Goal: Navigation & Orientation: Find specific page/section

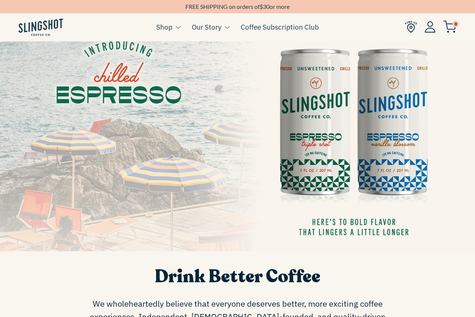
scroll to position [69, 0]
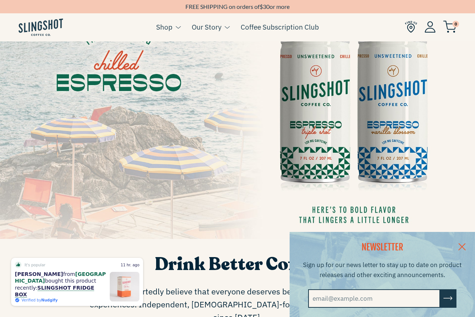
click at [459, 239] on link at bounding box center [462, 246] width 26 height 29
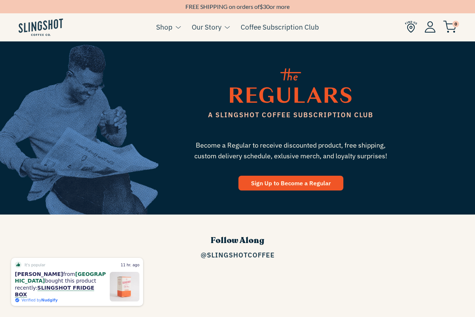
scroll to position [1001, 0]
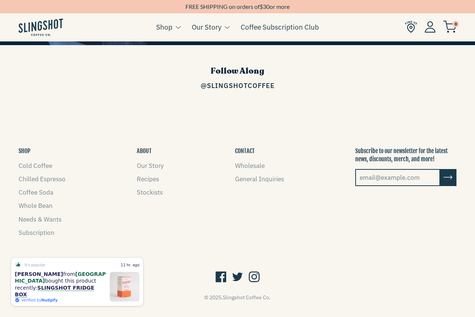
click at [218, 237] on footer "SHOP Cold Coffee Chilled Espresso Coffee Soda Whole Bean Needs & Wants Subscrip…" at bounding box center [237, 224] width 475 height 229
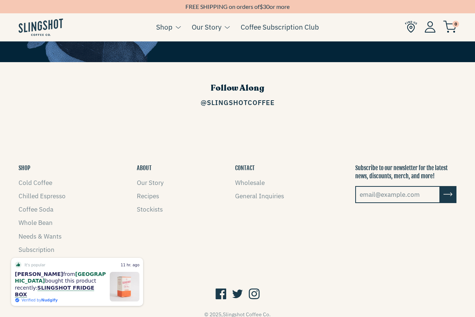
scroll to position [984, 0]
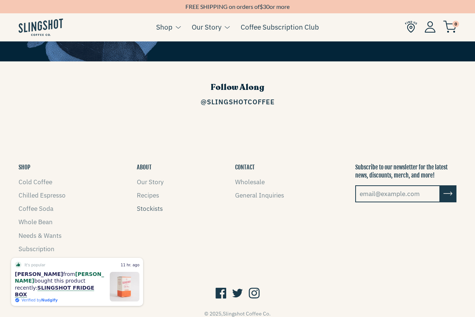
click at [144, 205] on link "Stockists" at bounding box center [150, 209] width 26 height 8
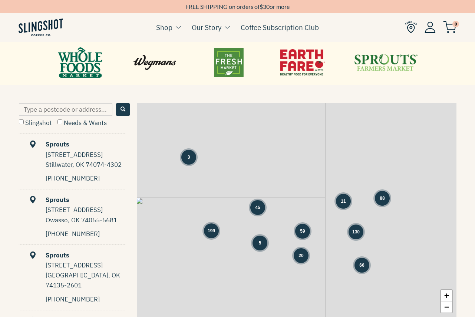
scroll to position [322, 0]
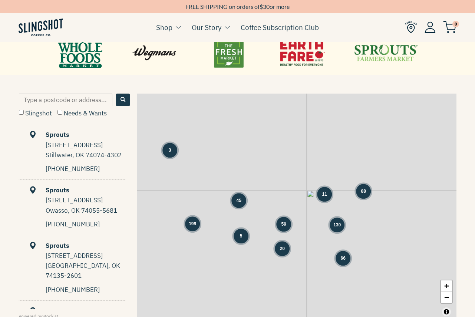
drag, startPoint x: 306, startPoint y: 186, endPoint x: 283, endPoint y: 189, distance: 23.1
click at [283, 189] on div "3 45 59 11 88 199 5 130 20 66 + −" at bounding box center [296, 207] width 319 height 227
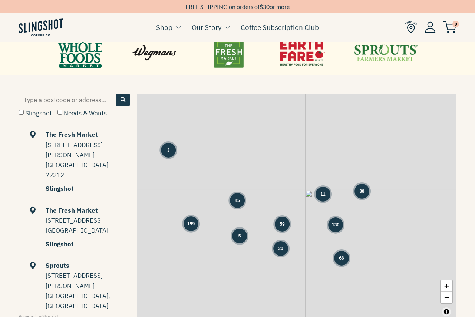
click at [307, 179] on div "3 45 59 11 88 199 5 130 20 66 + −" at bounding box center [296, 207] width 319 height 227
click at [322, 199] on div "11" at bounding box center [322, 194] width 15 height 15
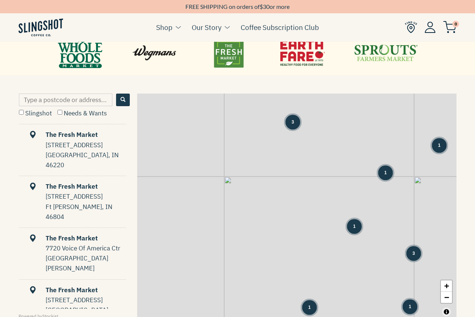
drag, startPoint x: 243, startPoint y: 185, endPoint x: 307, endPoint y: 192, distance: 64.8
click at [307, 192] on div "8 12 7 3 3 1 1 1 1 2 1 1 7 3 10 11 1 1 3 3 5 5 1 8 3 2" at bounding box center [296, 207] width 319 height 227
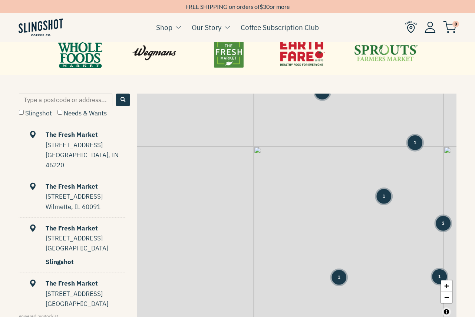
drag, startPoint x: 307, startPoint y: 230, endPoint x: 342, endPoint y: 195, distance: 48.7
click at [342, 195] on div "8 12 3 3 1 1 1 1 7 3 10 1 1 3 3 5 1 8 3 2 5 6 9 13 1 1" at bounding box center [296, 207] width 319 height 227
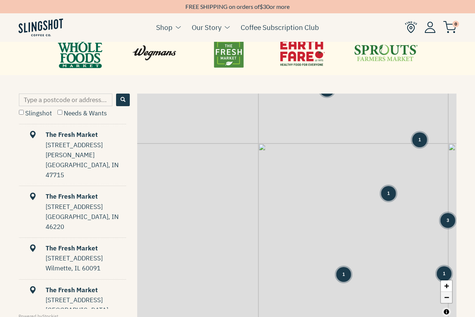
click at [445, 299] on link "−" at bounding box center [445, 297] width 11 height 11
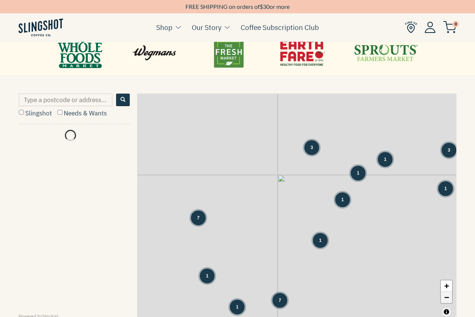
click at [445, 299] on link "−" at bounding box center [445, 297] width 11 height 11
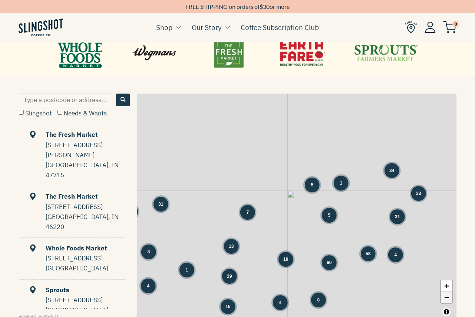
click at [447, 299] on link "−" at bounding box center [445, 297] width 11 height 11
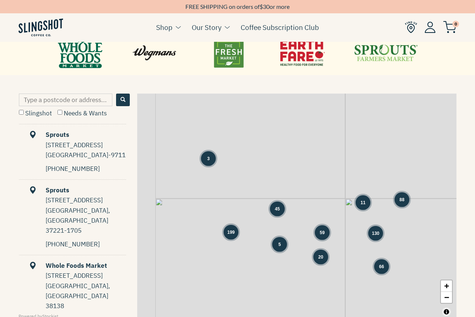
drag, startPoint x: 210, startPoint y: 220, endPoint x: 269, endPoint y: 219, distance: 58.9
click at [269, 219] on div "3 66 45 59 11 88 199 5 130 20 + −" at bounding box center [296, 207] width 319 height 227
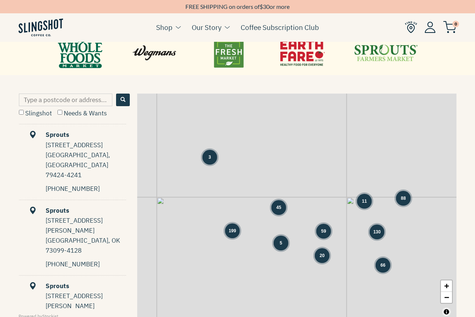
click at [231, 231] on span "199" at bounding box center [232, 231] width 7 height 7
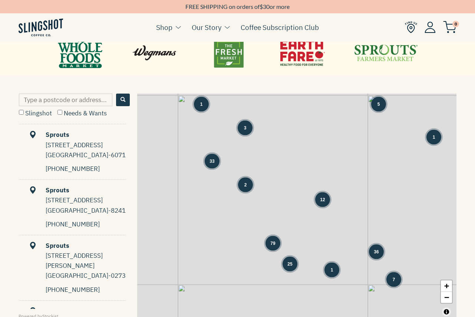
drag, startPoint x: 287, startPoint y: 245, endPoint x: 286, endPoint y: 230, distance: 14.5
click at [286, 230] on div "3 1 3 5 31 33 1 2 79 12 8 12 36 25 1 1 28 7 4 8 1 1 + −" at bounding box center [296, 207] width 319 height 227
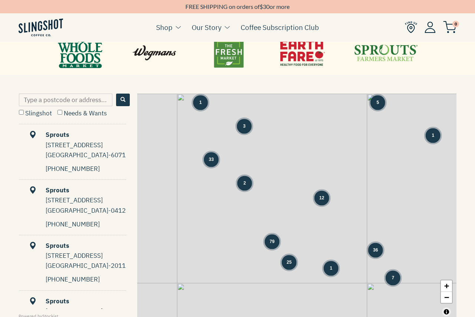
click at [273, 246] on div "79" at bounding box center [272, 242] width 15 height 15
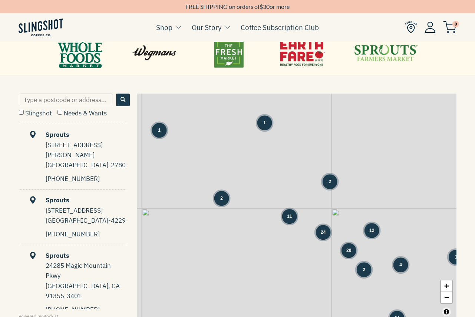
drag, startPoint x: 349, startPoint y: 247, endPoint x: 299, endPoint y: 210, distance: 61.7
click at [299, 210] on div "2 12 1 5 3 1 8 1 1 1 2 2 11 12 24 20 2 4 1 24 + −" at bounding box center [296, 207] width 319 height 227
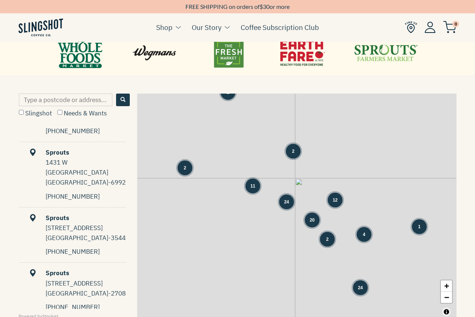
scroll to position [0, 0]
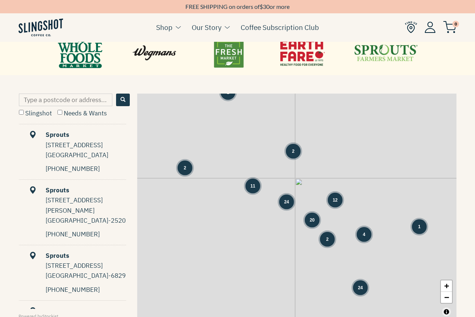
click at [23, 112] on input "Slingshot" at bounding box center [21, 112] width 5 height 5
checkbox input "true"
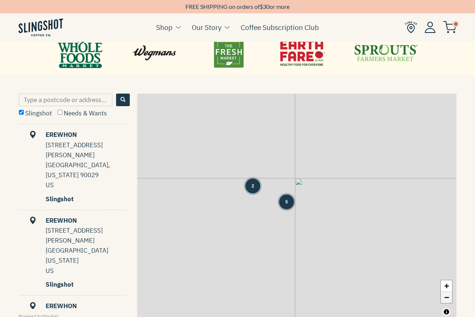
click at [446, 297] on link "−" at bounding box center [445, 297] width 11 height 11
click at [445, 299] on link "−" at bounding box center [445, 297] width 11 height 11
click at [446, 297] on link "−" at bounding box center [445, 297] width 11 height 11
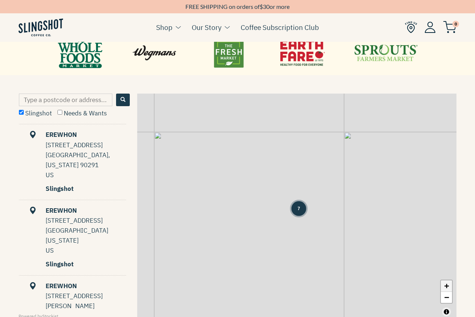
click at [446, 286] on link "+" at bounding box center [445, 286] width 11 height 11
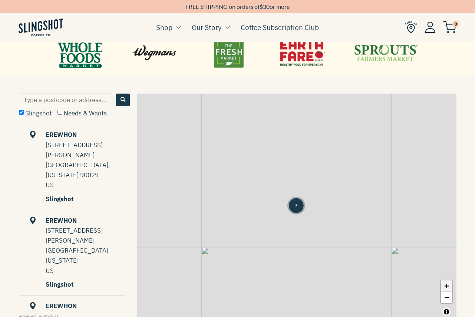
click at [446, 286] on link "+" at bounding box center [445, 286] width 11 height 11
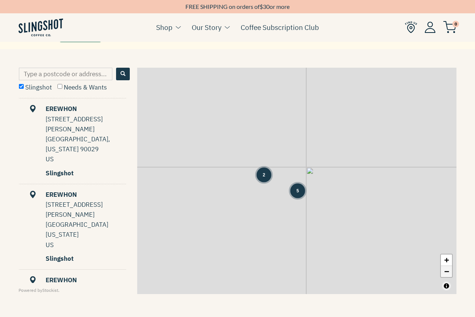
click at [445, 275] on link "−" at bounding box center [445, 271] width 11 height 11
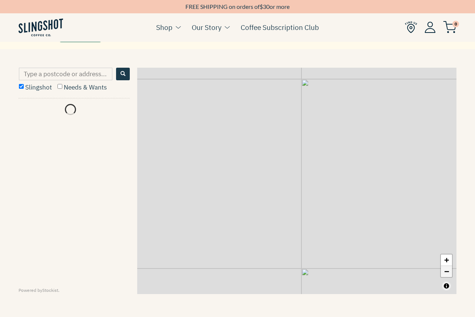
click at [445, 274] on link "−" at bounding box center [445, 271] width 11 height 11
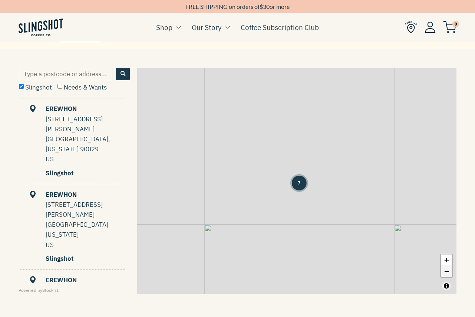
click at [445, 275] on link "−" at bounding box center [445, 271] width 11 height 11
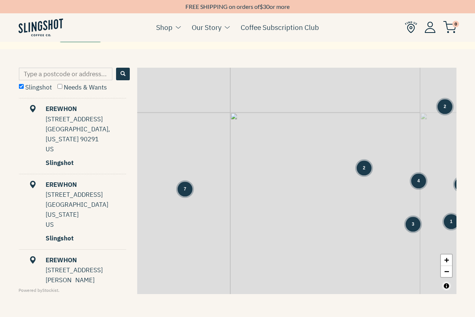
drag, startPoint x: 368, startPoint y: 205, endPoint x: 267, endPoint y: 207, distance: 100.4
click at [267, 207] on div "2 7 2 4 1 5 3 1 + −" at bounding box center [296, 181] width 319 height 227
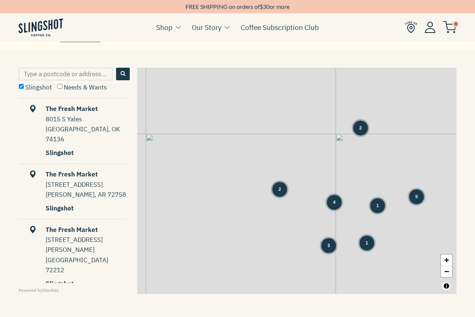
drag, startPoint x: 383, startPoint y: 194, endPoint x: 287, endPoint y: 217, distance: 98.3
click at [287, 217] on div "2 7 2 4 1 5 3 1 + −" at bounding box center [296, 181] width 319 height 227
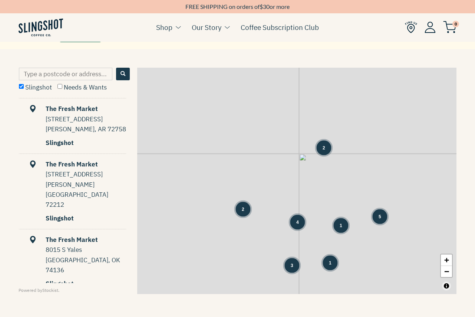
drag, startPoint x: 421, startPoint y: 216, endPoint x: 393, endPoint y: 236, distance: 35.1
click at [393, 236] on div "2 7 2 4 1 5 3 1 + −" at bounding box center [296, 181] width 319 height 227
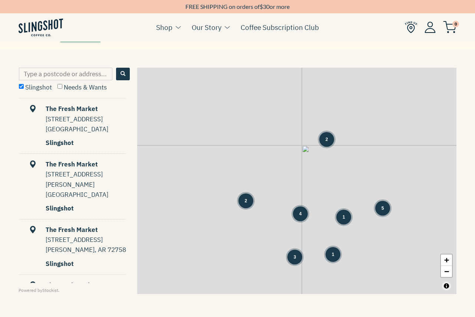
drag, startPoint x: 366, startPoint y: 263, endPoint x: 369, endPoint y: 252, distance: 11.2
click at [369, 252] on div "2 7 2 4 1 5 3 1 + −" at bounding box center [296, 181] width 319 height 227
click at [450, 274] on link "−" at bounding box center [445, 271] width 11 height 11
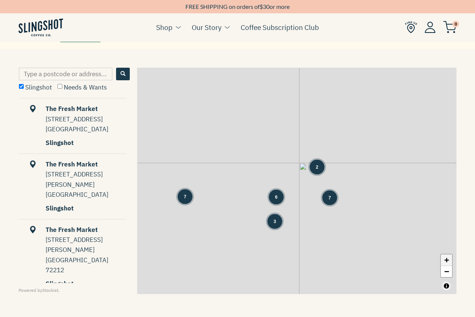
click at [446, 260] on link "+" at bounding box center [445, 260] width 11 height 11
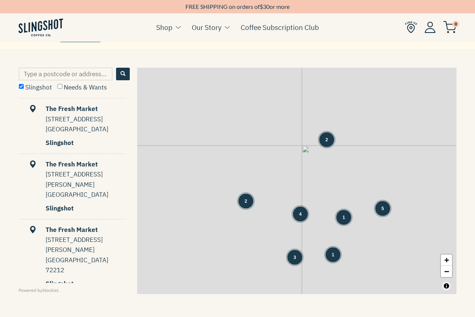
click at [300, 214] on span "4" at bounding box center [300, 214] width 3 height 7
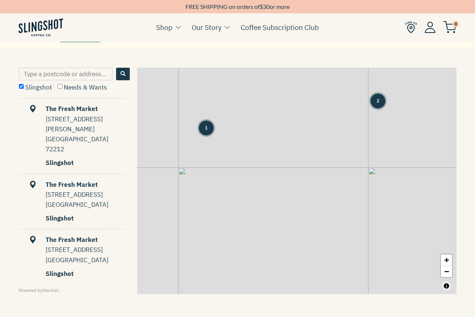
drag, startPoint x: 333, startPoint y: 124, endPoint x: 325, endPoint y: 157, distance: 33.7
click at [325, 157] on div "1 1 2 1 1 1 1 1 + −" at bounding box center [296, 181] width 319 height 227
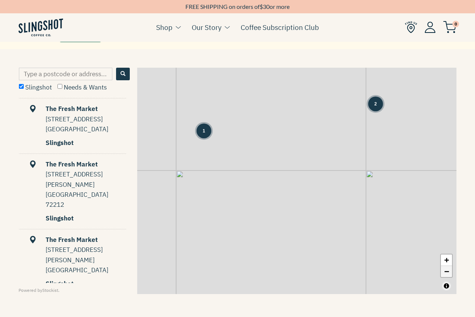
click at [447, 273] on link "−" at bounding box center [445, 271] width 11 height 11
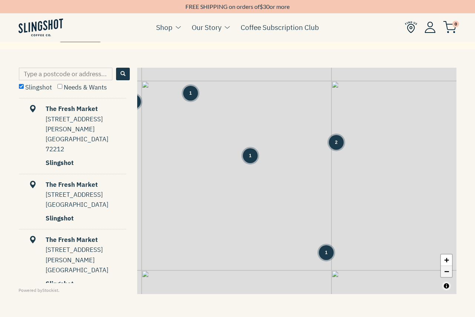
click at [447, 276] on link "−" at bounding box center [445, 271] width 11 height 11
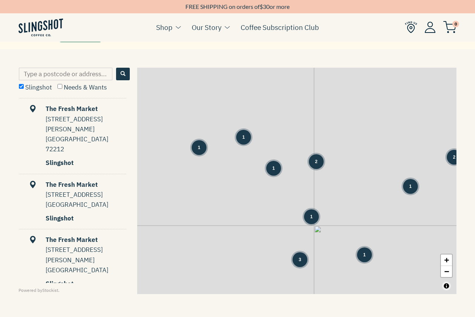
click at [301, 259] on span "3" at bounding box center [300, 260] width 3 height 7
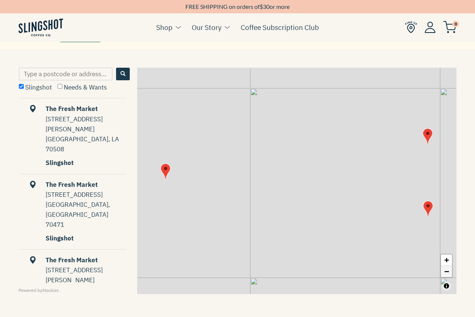
click at [446, 273] on link "−" at bounding box center [445, 271] width 11 height 11
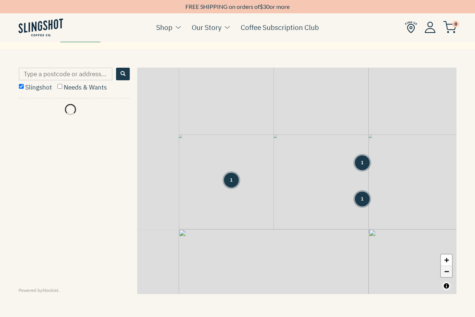
click at [446, 273] on link "−" at bounding box center [445, 271] width 11 height 11
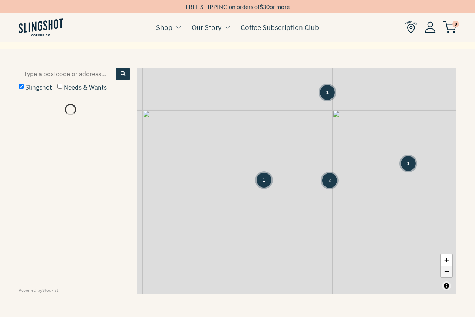
click at [446, 273] on link "−" at bounding box center [445, 271] width 11 height 11
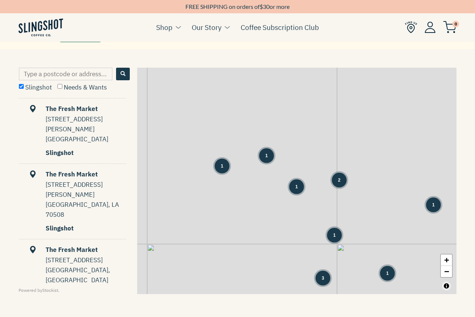
drag, startPoint x: 338, startPoint y: 108, endPoint x: 359, endPoint y: 208, distance: 102.2
click at [360, 208] on div "1 1 1 2 2 1 2 1 1 2 3 1 + −" at bounding box center [296, 181] width 319 height 227
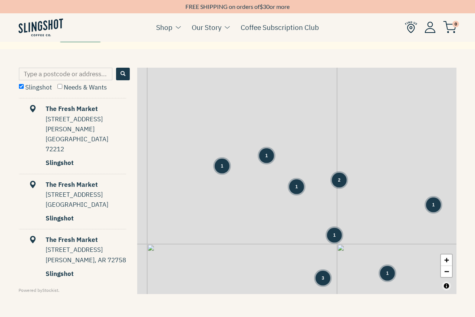
click at [266, 159] on span "1" at bounding box center [266, 155] width 3 height 7
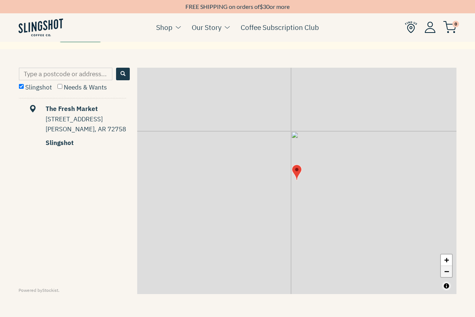
click at [448, 275] on link "−" at bounding box center [445, 271] width 11 height 11
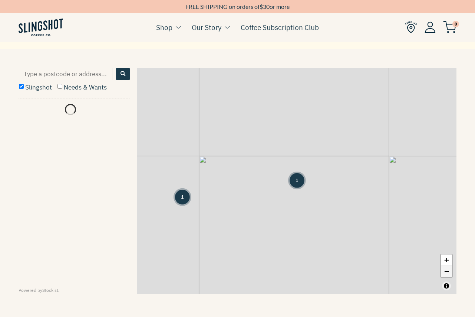
click at [448, 275] on link "−" at bounding box center [445, 271] width 11 height 11
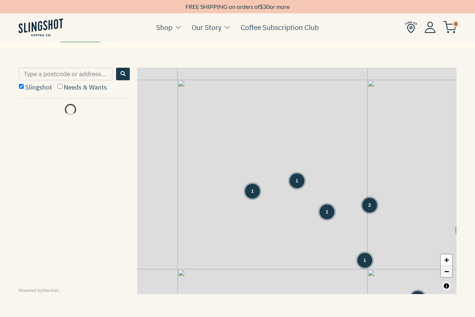
click at [448, 275] on link "−" at bounding box center [445, 271] width 11 height 11
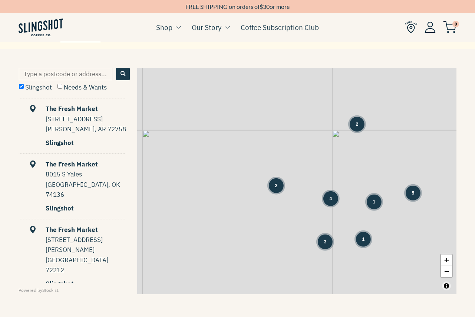
click at [356, 129] on div "2" at bounding box center [356, 124] width 15 height 15
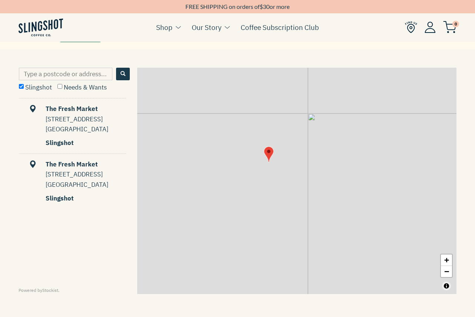
drag, startPoint x: 187, startPoint y: 214, endPoint x: 330, endPoint y: 167, distance: 150.1
click at [330, 167] on div "+ −" at bounding box center [296, 181] width 319 height 227
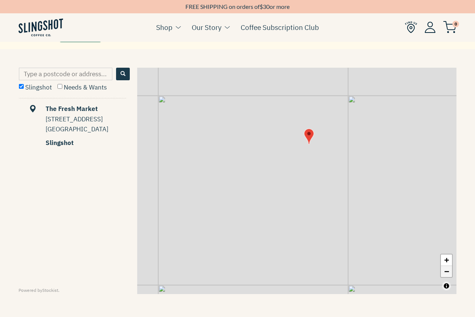
click at [446, 273] on link "−" at bounding box center [445, 271] width 11 height 11
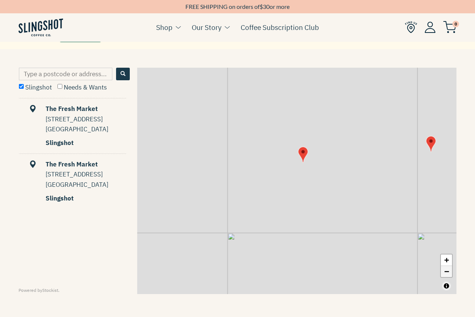
click at [446, 273] on link "−" at bounding box center [445, 271] width 11 height 11
click at [446, 274] on link "−" at bounding box center [445, 271] width 11 height 11
click at [445, 273] on link "−" at bounding box center [445, 271] width 11 height 11
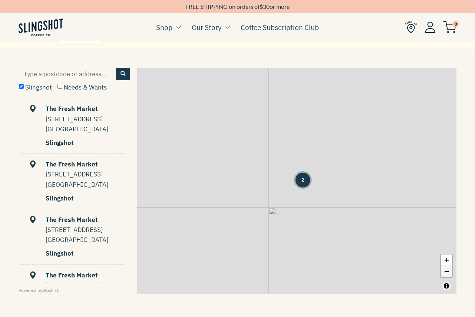
click at [445, 273] on link "−" at bounding box center [445, 271] width 11 height 11
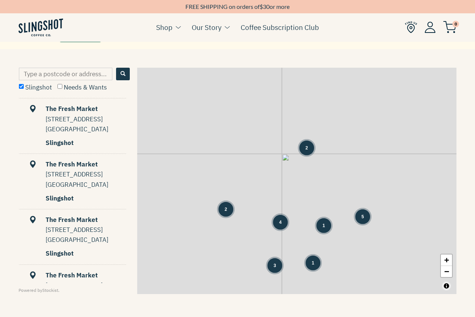
drag, startPoint x: 391, startPoint y: 262, endPoint x: 389, endPoint y: 206, distance: 56.7
click at [389, 206] on div "3 2 7 2 4 1 5 1 + −" at bounding box center [296, 181] width 319 height 227
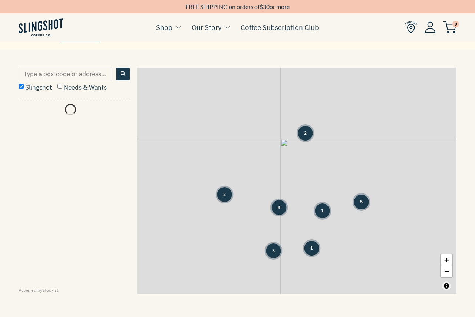
click at [364, 201] on div "5" at bounding box center [361, 202] width 15 height 15
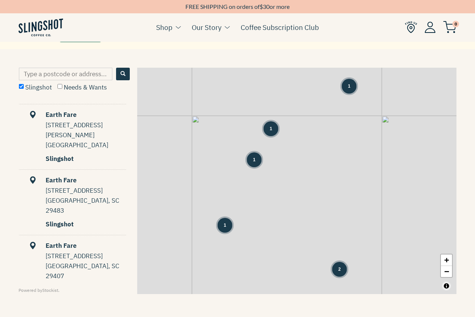
scroll to position [147, 0]
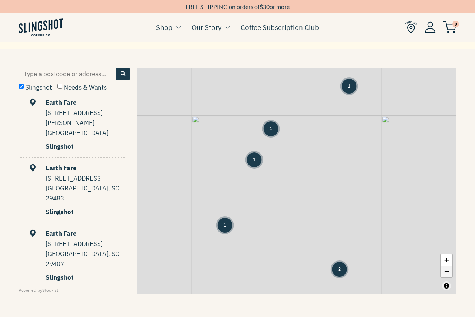
click at [449, 272] on link "−" at bounding box center [445, 271] width 11 height 11
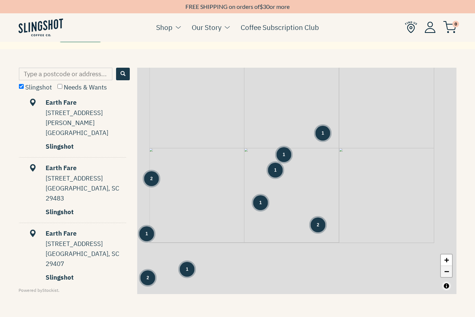
scroll to position [0, 0]
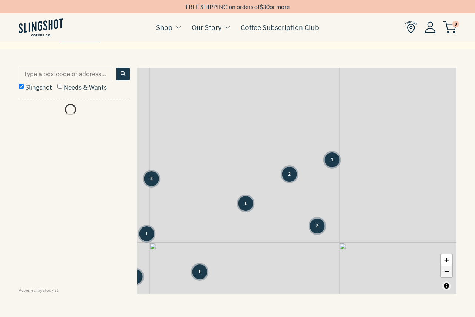
click at [449, 272] on link "−" at bounding box center [445, 271] width 11 height 11
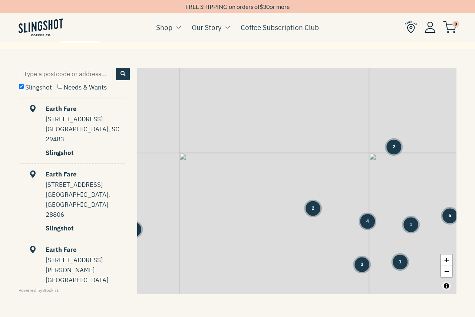
drag, startPoint x: 232, startPoint y: 179, endPoint x: 385, endPoint y: 219, distance: 158.2
click at [385, 219] on div "3 2 7 2 4 1 5 1 + −" at bounding box center [296, 181] width 319 height 227
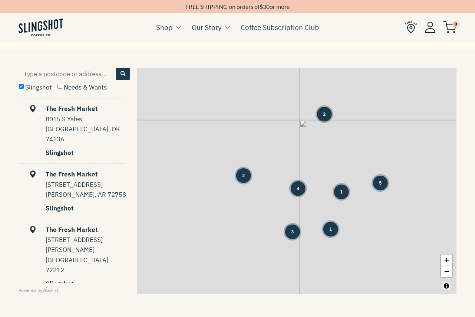
drag, startPoint x: 347, startPoint y: 240, endPoint x: 271, endPoint y: 202, distance: 84.7
click at [271, 202] on div "3 2 7 2 4 1 5 1 + −" at bounding box center [296, 181] width 319 height 227
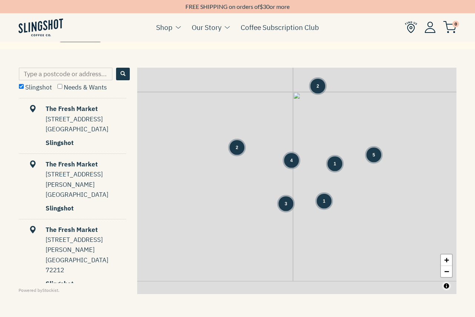
drag, startPoint x: 367, startPoint y: 232, endPoint x: 356, endPoint y: 190, distance: 43.7
click at [356, 190] on div "3 2 7 2 4 1 5 1 + −" at bounding box center [296, 181] width 319 height 227
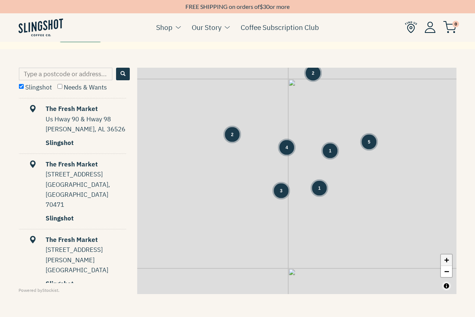
click at [445, 260] on link "+" at bounding box center [445, 260] width 11 height 11
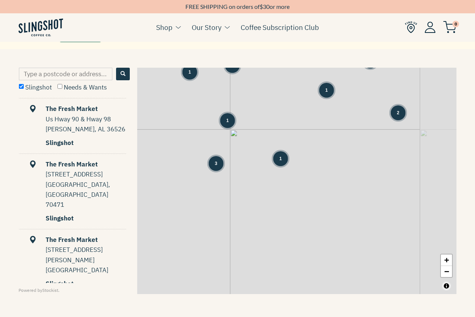
drag, startPoint x: 406, startPoint y: 239, endPoint x: 353, endPoint y: 199, distance: 66.5
click at [353, 200] on div "3 2 1 1 2 1 1 2 1 1 2 1 + −" at bounding box center [296, 181] width 319 height 227
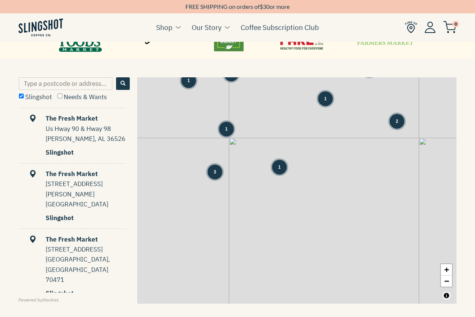
scroll to position [336, 0]
